Goal: Transaction & Acquisition: Download file/media

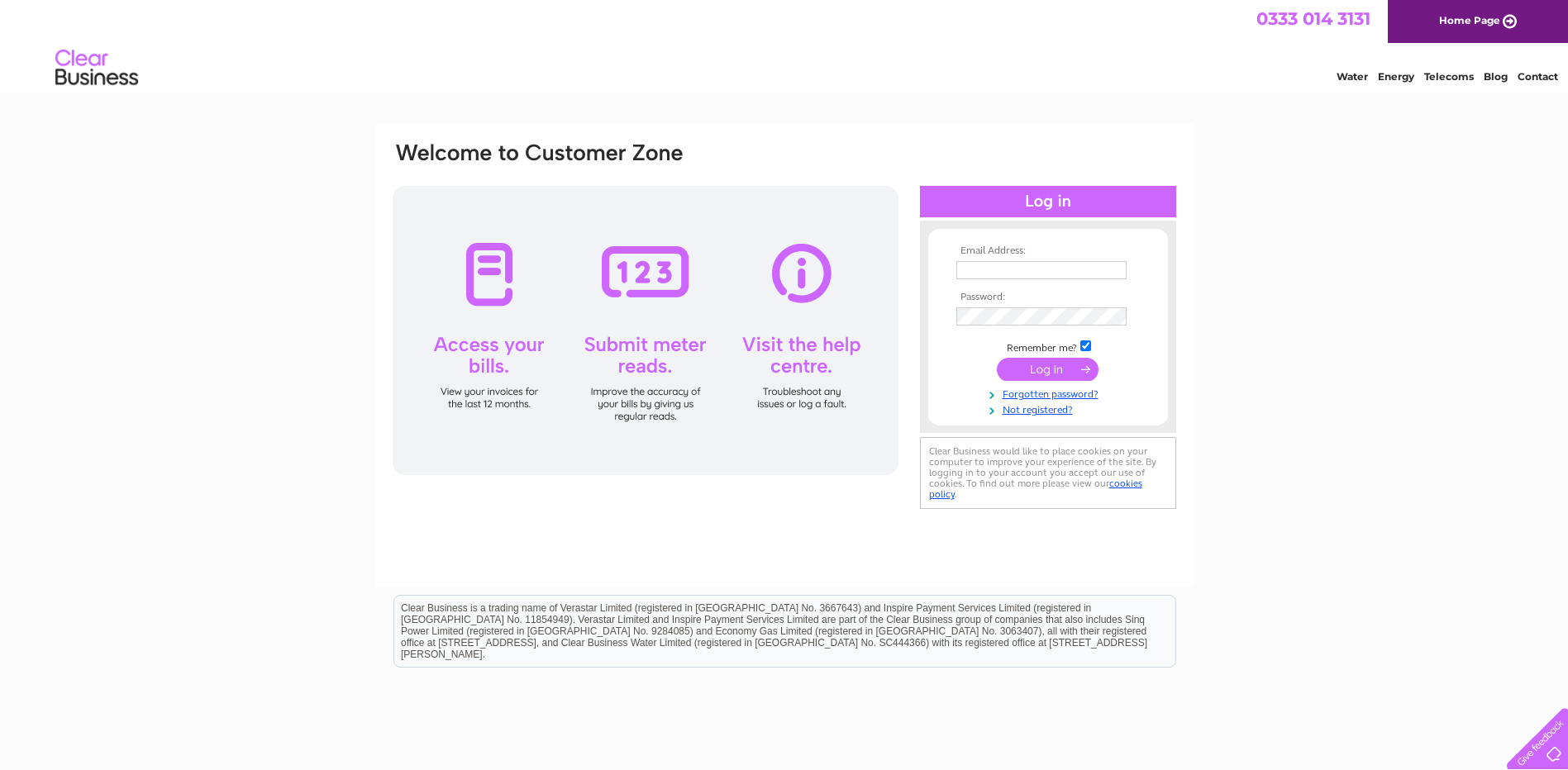
type input "emma.shearer@wernick.co.uk"
click at [1053, 361] on input "submit" at bounding box center [1048, 369] width 102 height 23
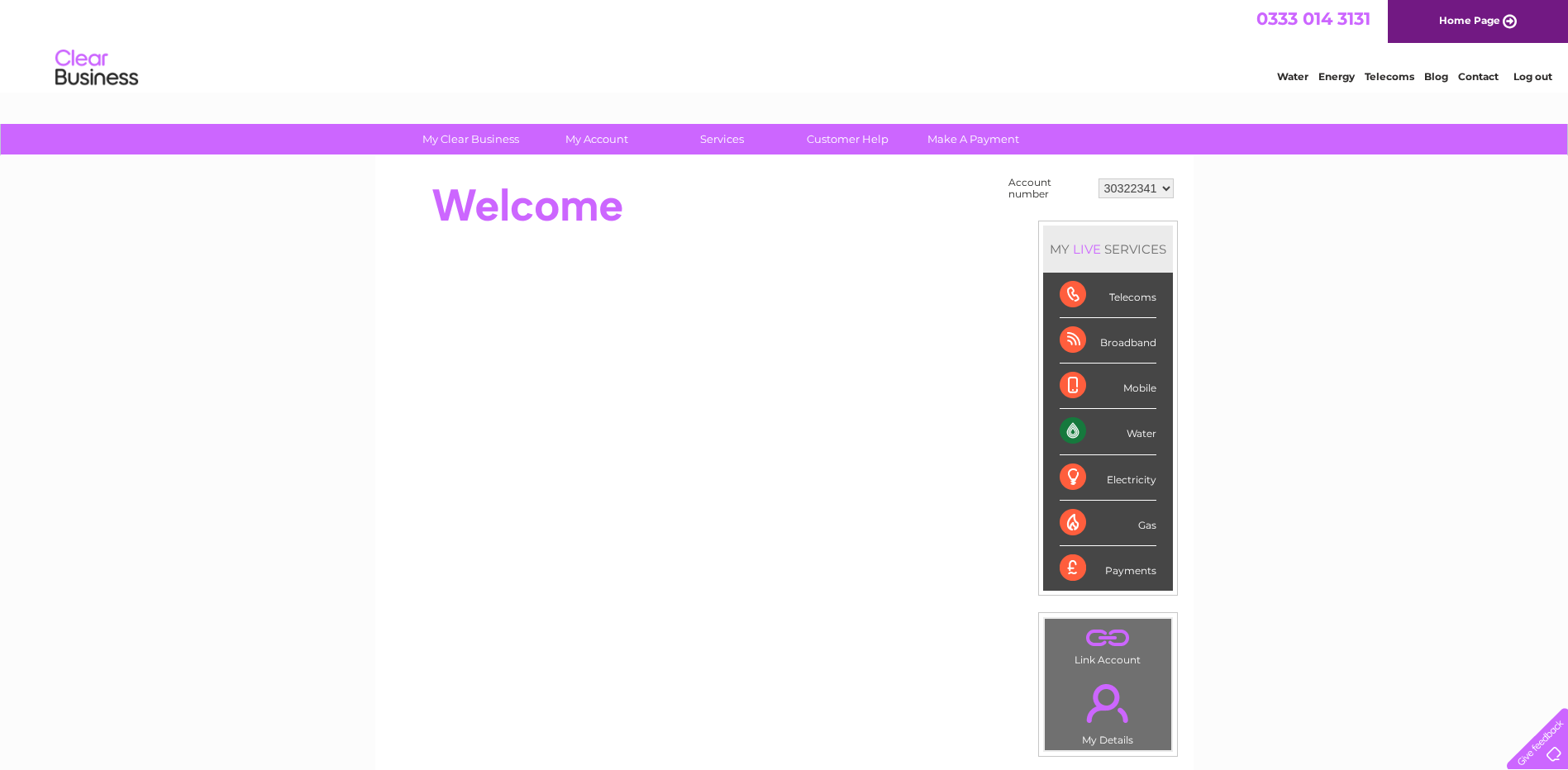
click at [1159, 191] on select "30322341" at bounding box center [1136, 189] width 75 height 20
click at [1099, 179] on select "30322341" at bounding box center [1136, 189] width 75 height 20
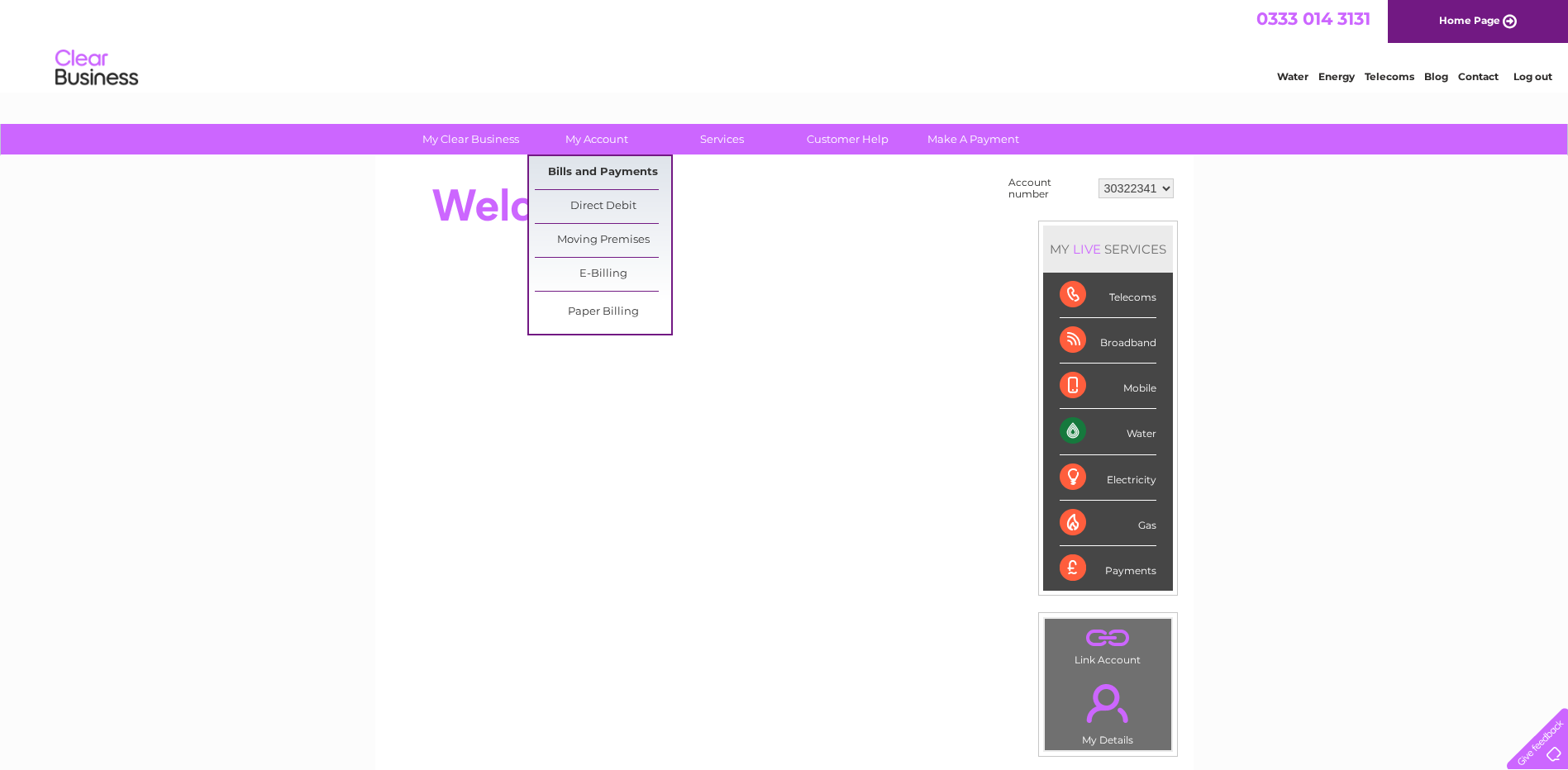
click at [605, 168] on link "Bills and Payments" at bounding box center [603, 172] width 137 height 33
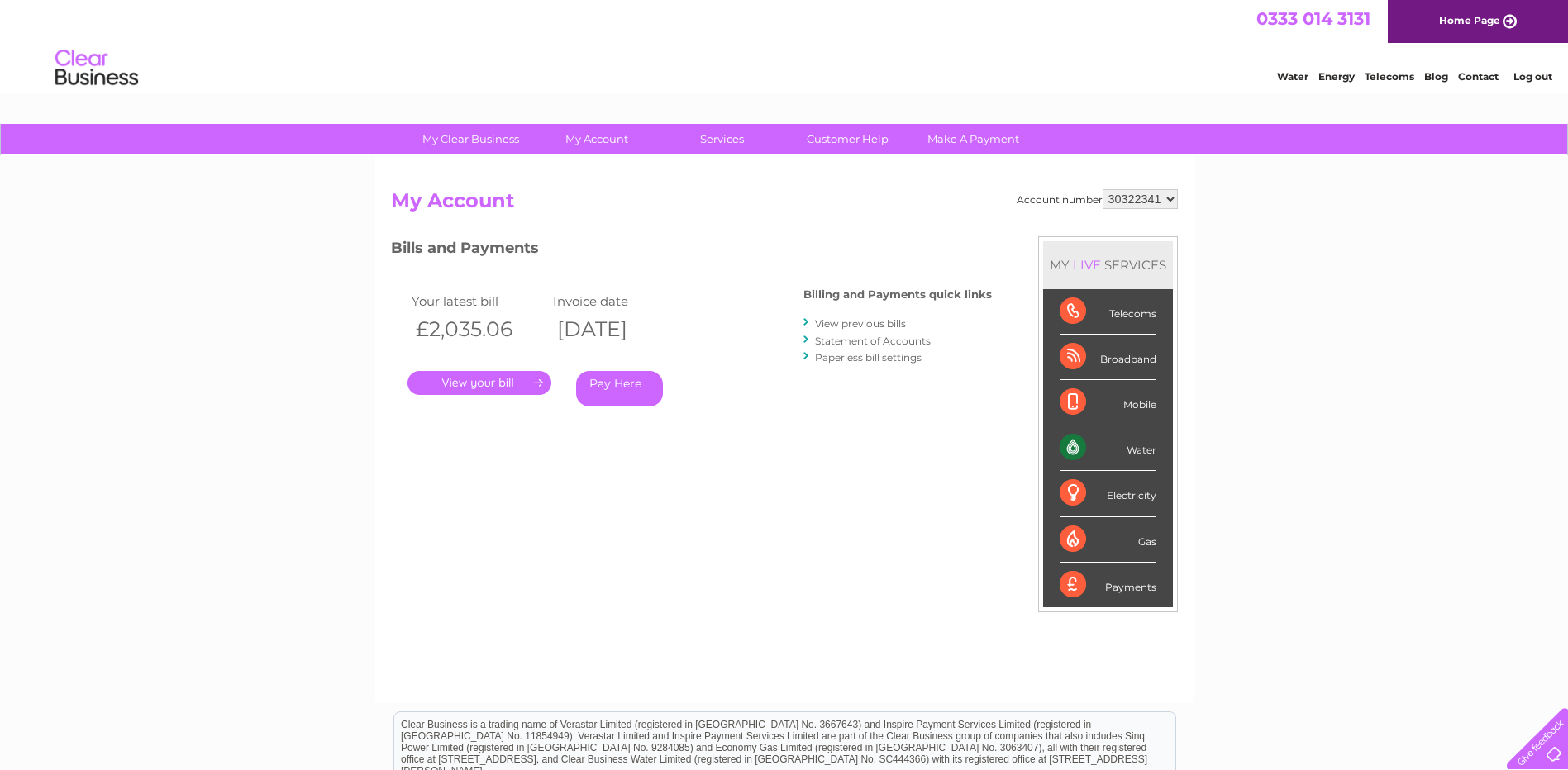
click at [512, 382] on link "." at bounding box center [479, 383] width 143 height 24
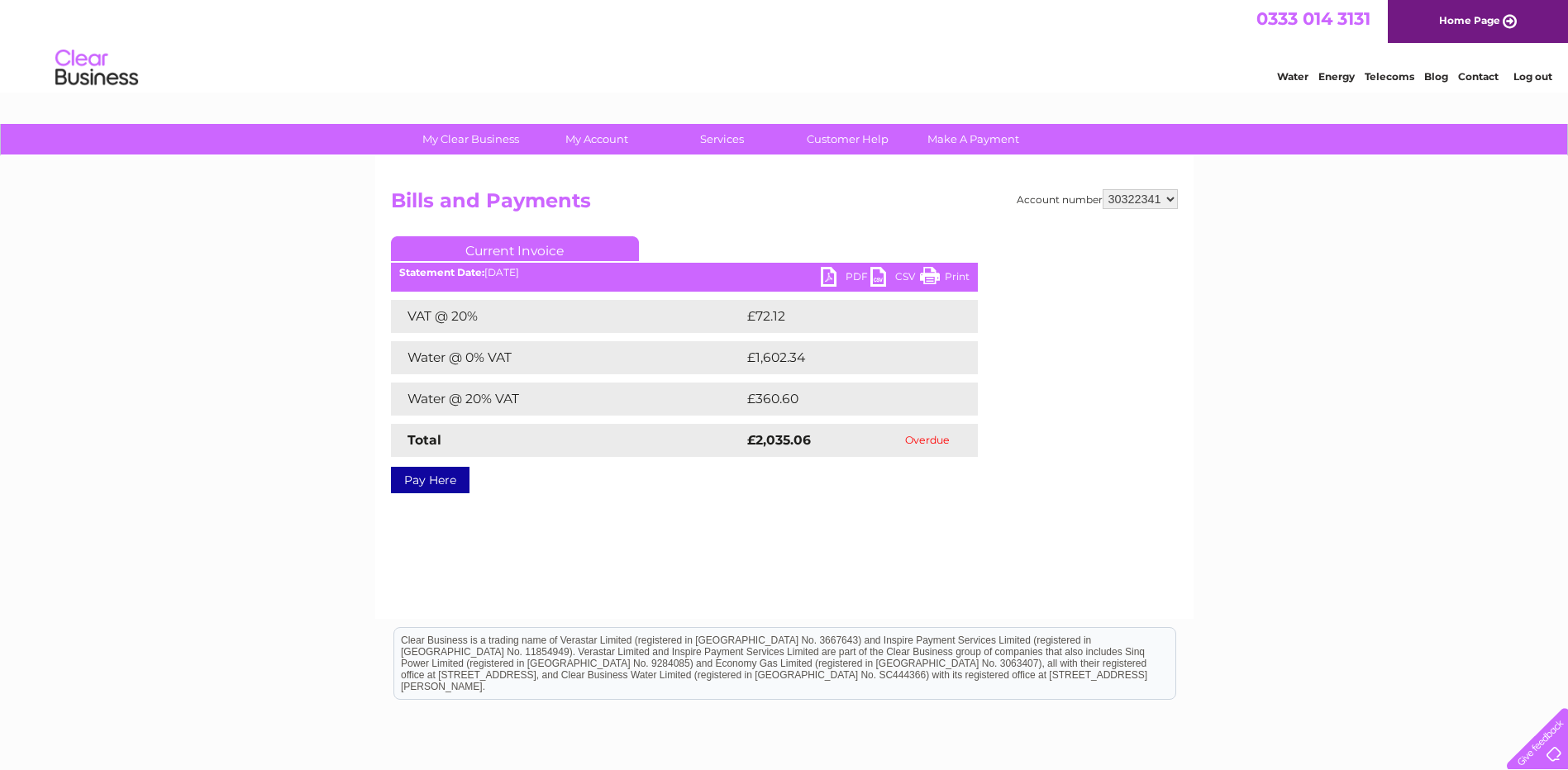
click at [513, 248] on link "Current Invoice" at bounding box center [515, 248] width 248 height 24
click at [844, 275] on link "PDF" at bounding box center [846, 278] width 50 height 24
click at [1168, 205] on select "30322341" at bounding box center [1140, 199] width 75 height 20
